Goal: Check status

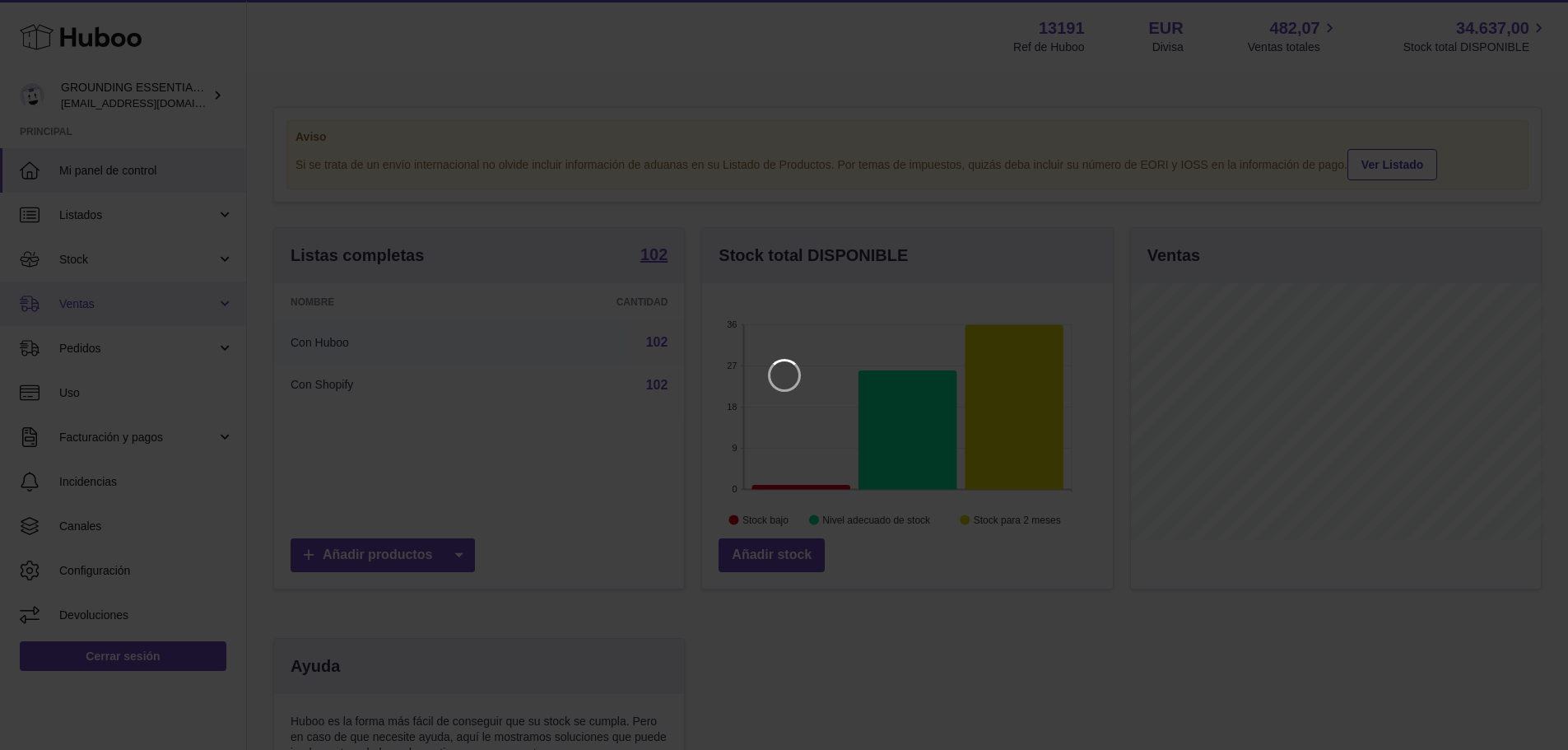
scroll to position [257, 415]
click at [1535, 18] on icon "Close" at bounding box center [1537, 15] width 20 height 20
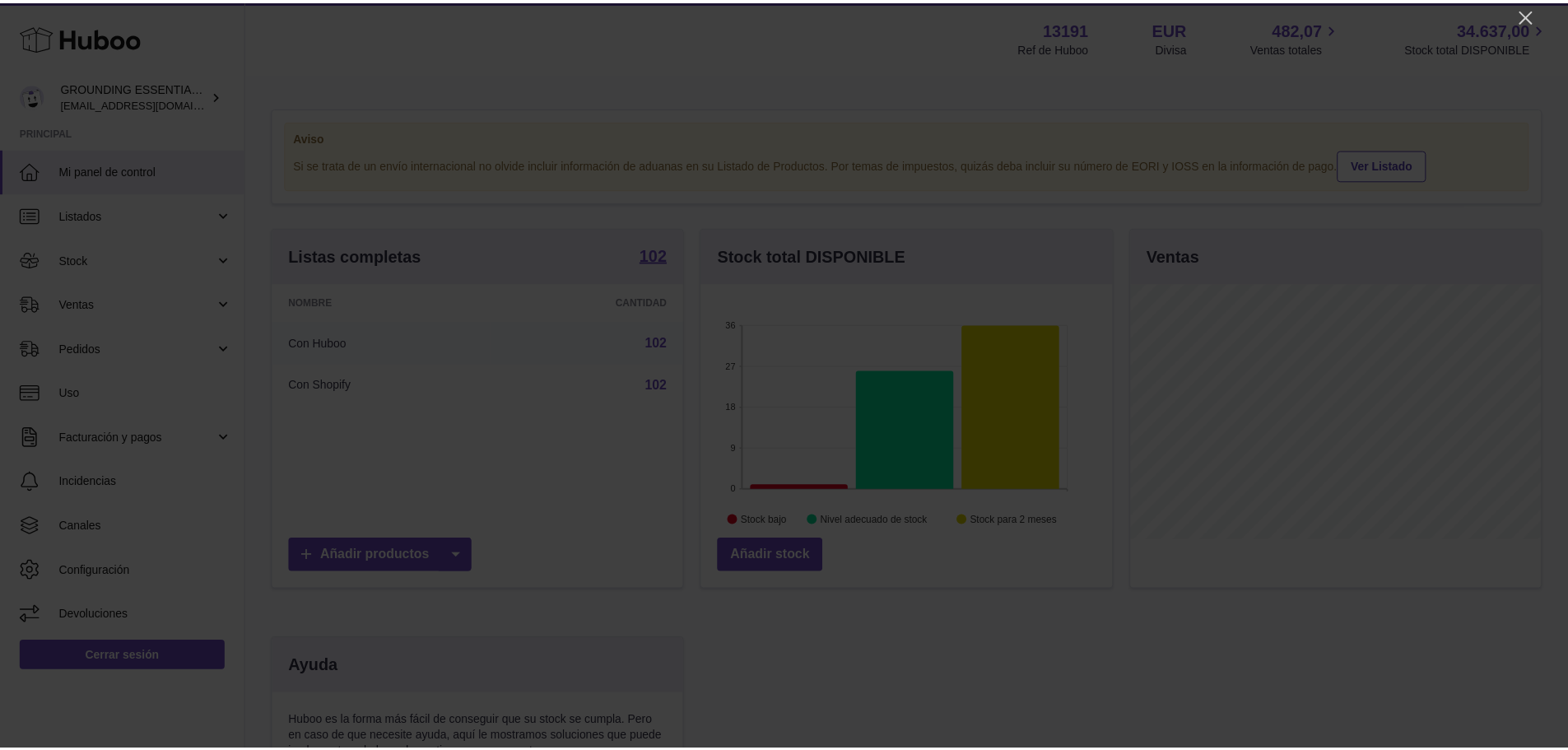
scroll to position [822858, 822523]
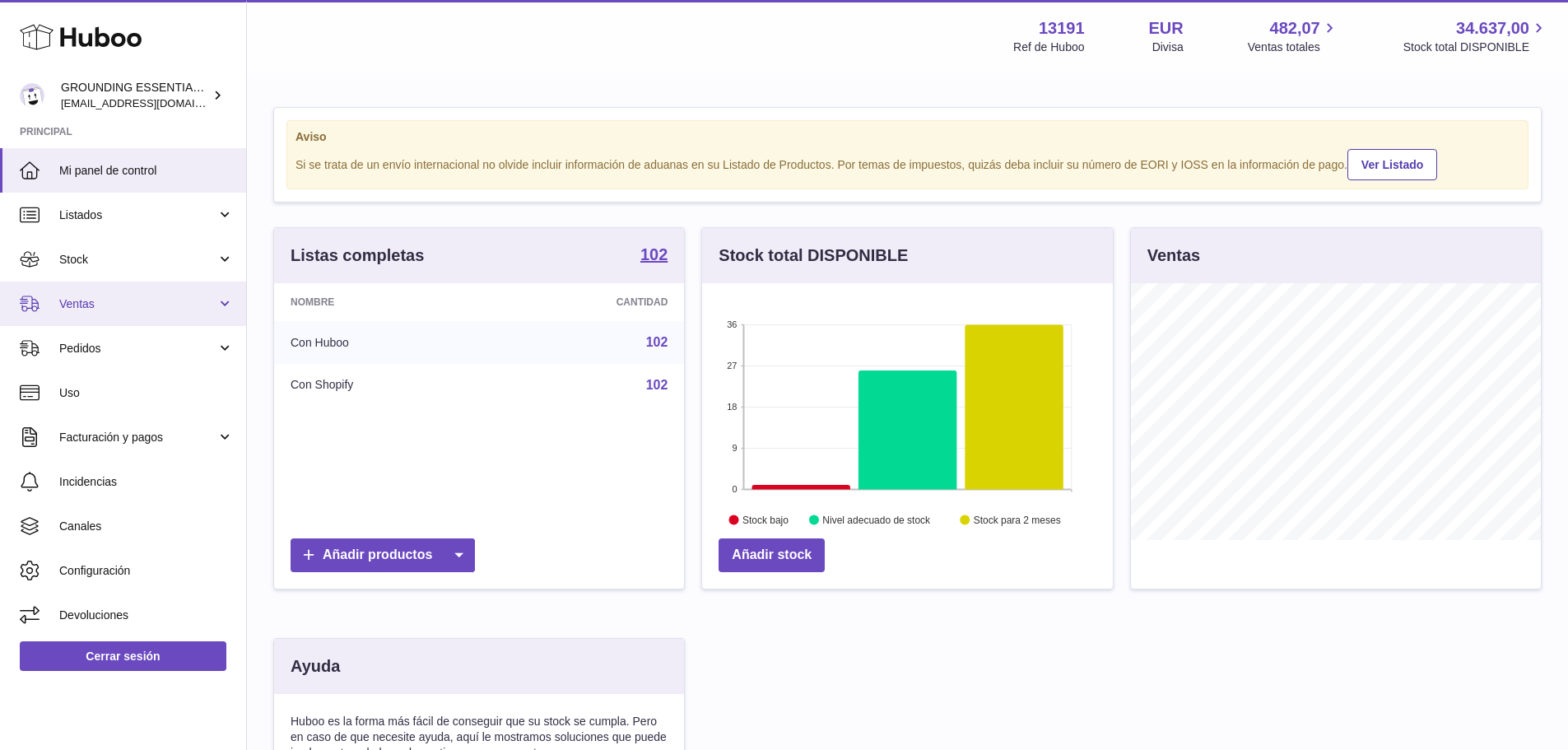
click at [124, 301] on span "Ventas" at bounding box center [138, 303] width 158 height 15
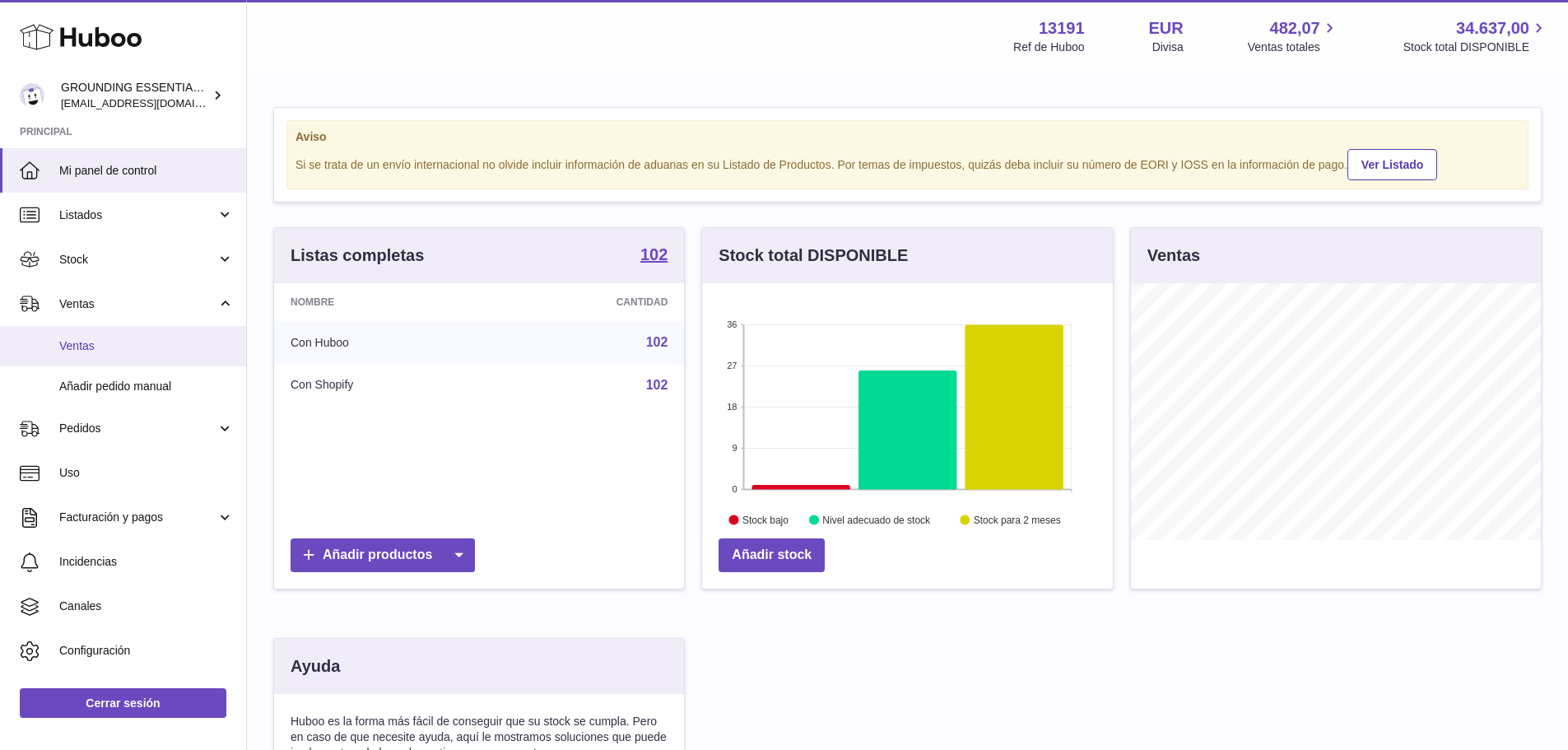
click at [127, 347] on span "Ventas" at bounding box center [146, 345] width 174 height 15
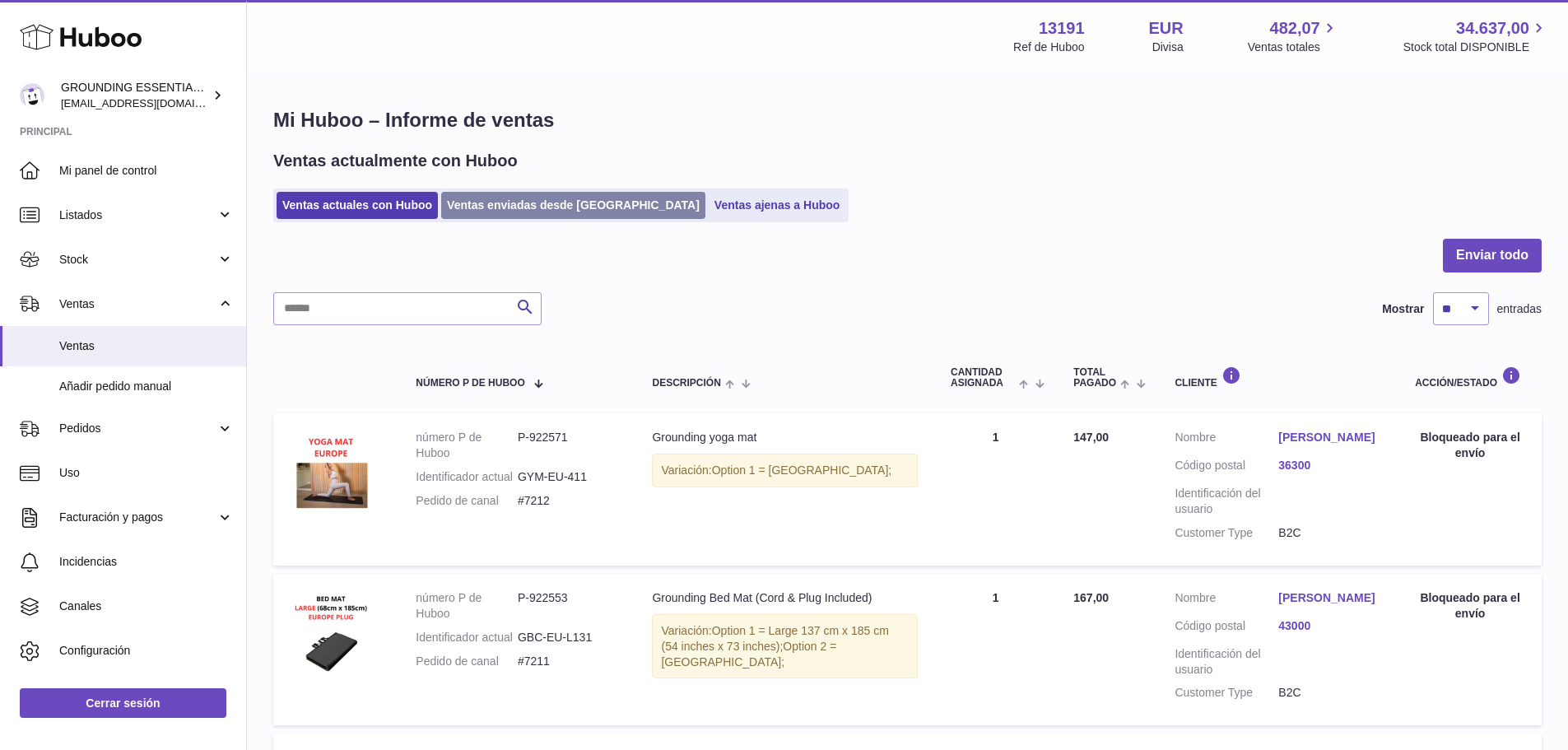
click at [527, 205] on link "Ventas enviadas desde [GEOGRAPHIC_DATA]" at bounding box center [573, 205] width 264 height 27
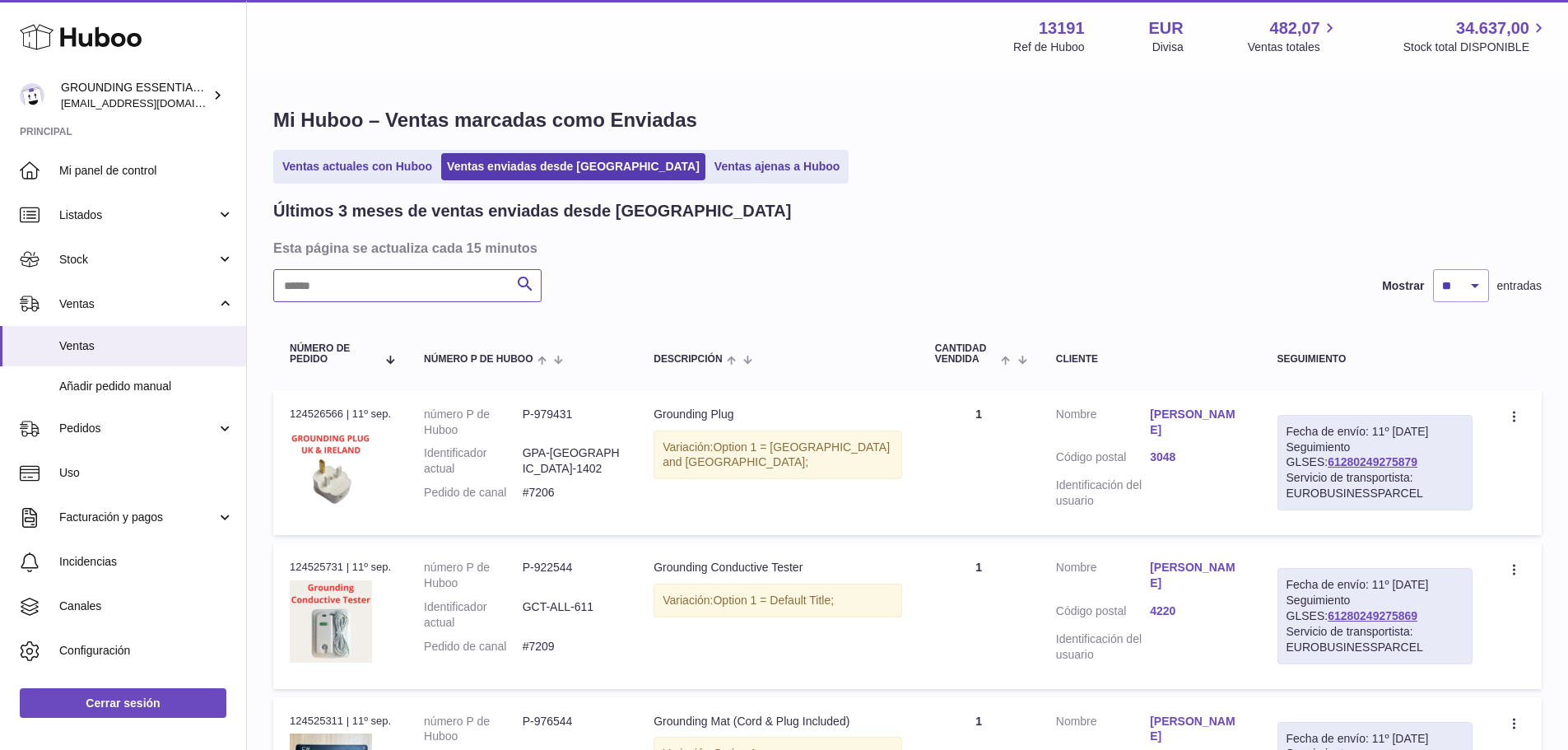
click at [425, 285] on input "text" at bounding box center [407, 285] width 268 height 33
paste input "*****"
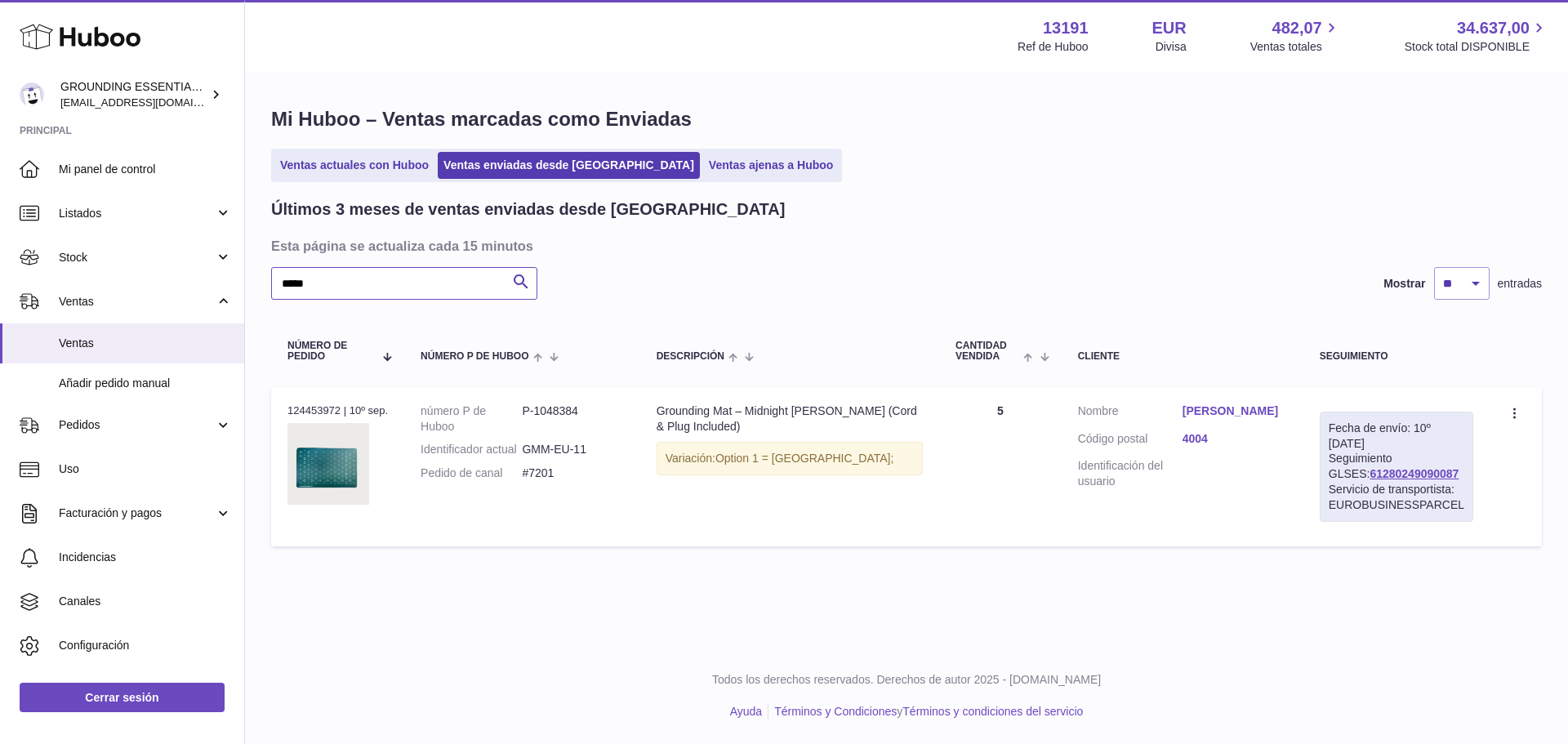
type input "*****"
drag, startPoint x: 1437, startPoint y: 472, endPoint x: 1331, endPoint y: 482, distance: 106.5
click at [1331, 482] on div "Fecha de envío: 10º sep. 2025 Seguimiento GLSES: 61280249090087 Servicio de tra…" at bounding box center [1397, 466] width 154 height 110
copy link "61280249090087"
